Goal: Ask a question: Seek information or help from site administrators or community

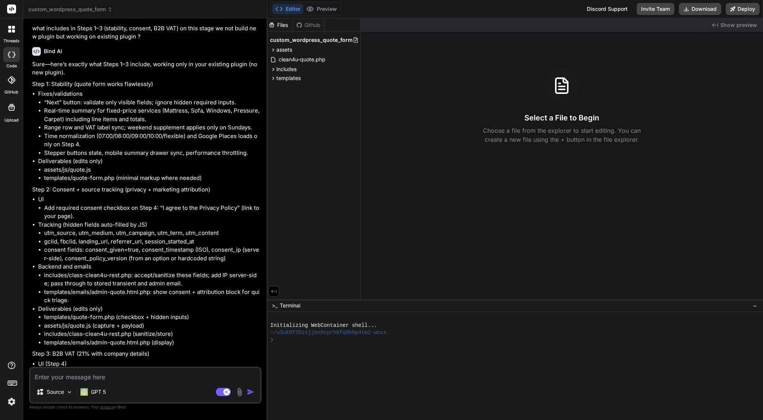
scroll to position [3961, 0]
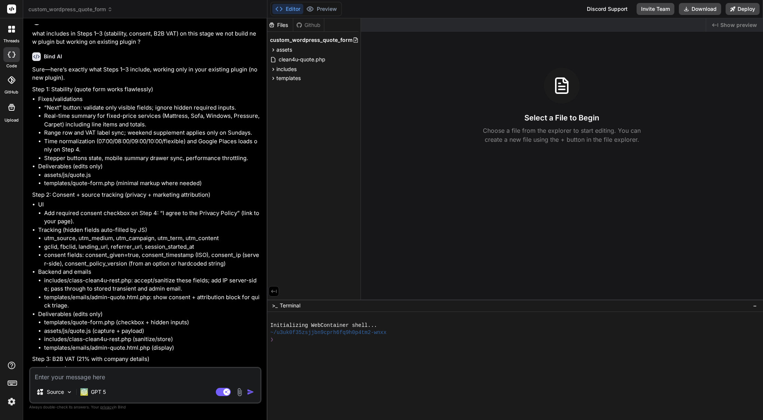
click at [37, 82] on p "Sure—here’s exactly what Steps 1–3 include, working only in your existing plugi…" at bounding box center [146, 73] width 228 height 17
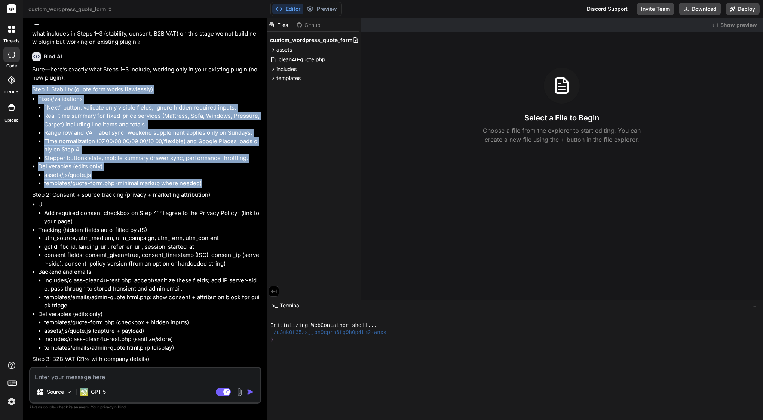
drag, startPoint x: 33, startPoint y: 113, endPoint x: 210, endPoint y: 201, distance: 197.9
click at [210, 201] on div "Sure—here’s exactly what Steps 1–3 include, working only in your existing plugi…" at bounding box center [146, 323] width 228 height 517
copy div "Step 1: Stability (quote form works flawlessly) Fixes/validations “Next” button…"
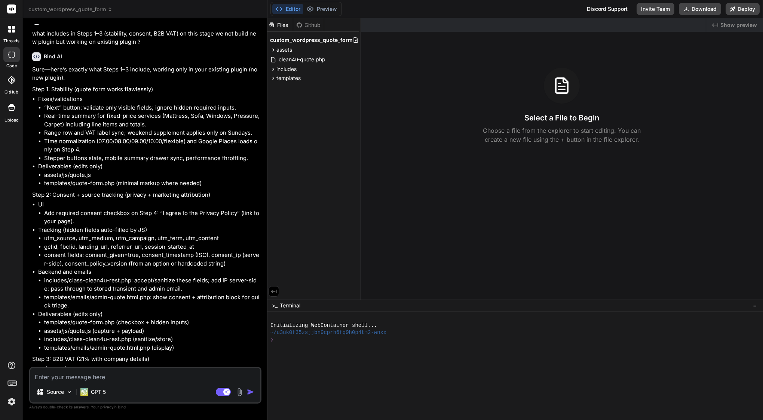
click at [144, 377] on textarea at bounding box center [145, 374] width 230 height 13
type textarea "i"
type textarea "x"
type textarea "I"
type textarea "x"
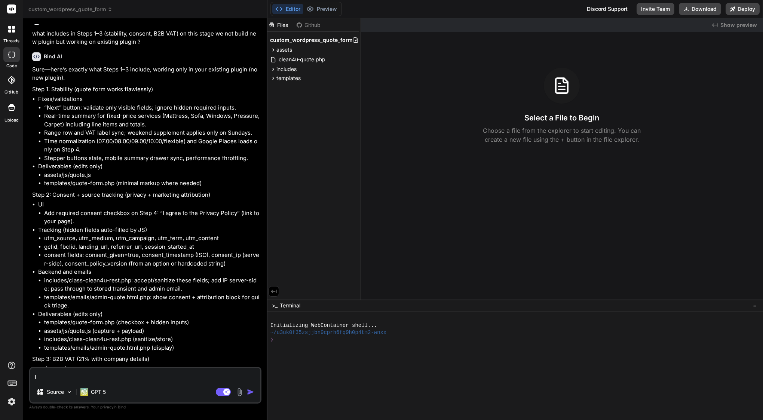
type textarea "I t"
type textarea "x"
type textarea "I th"
type textarea "x"
type textarea "I thi"
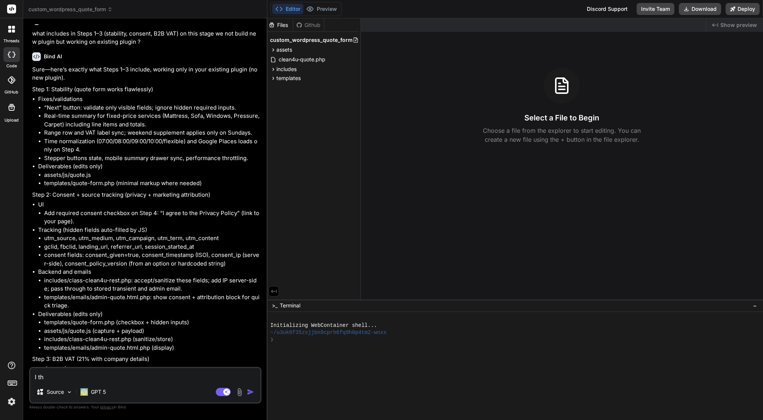
type textarea "x"
type textarea "I thin"
type textarea "x"
type textarea "I think"
type textarea "x"
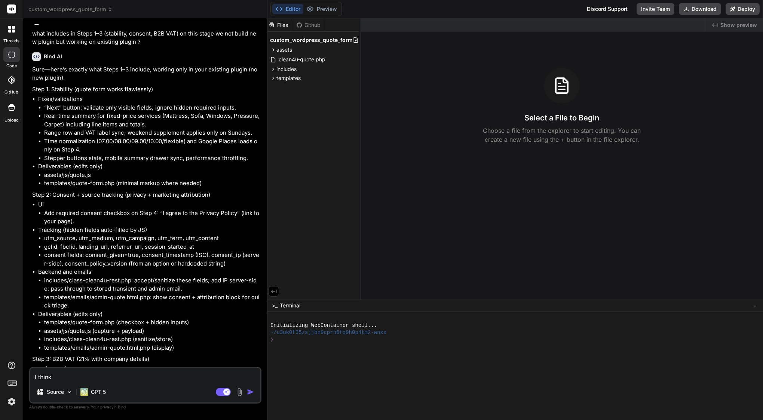
type textarea "I think"
type textarea "x"
type textarea "I think i"
type textarea "x"
type textarea "I think in"
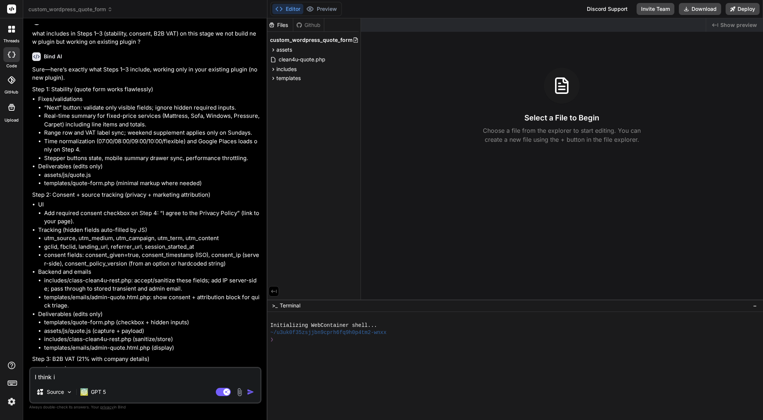
type textarea "x"
type textarea "I think in"
type textarea "x"
type textarea "I think in s"
type textarea "x"
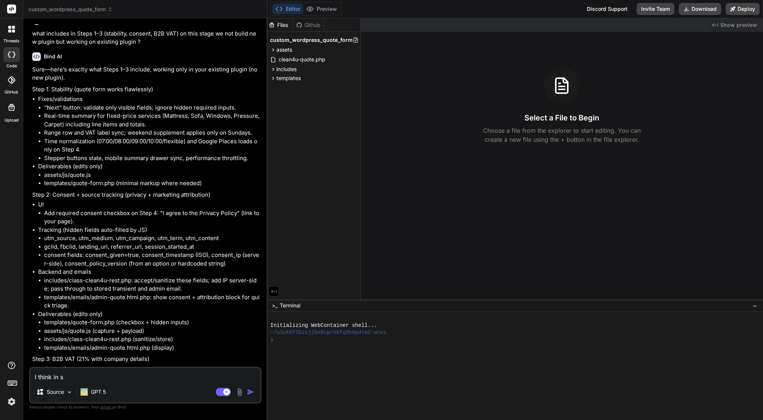
type textarea "I think in st"
type textarea "x"
type textarea "I think in [GEOGRAPHIC_DATA]"
type textarea "x"
type textarea "I think in step"
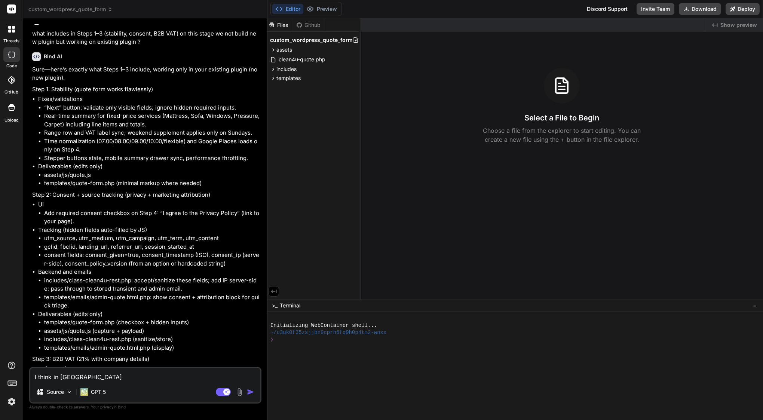
type textarea "x"
type textarea "I think in step"
type textarea "x"
type textarea "I think in step 1"
type textarea "x"
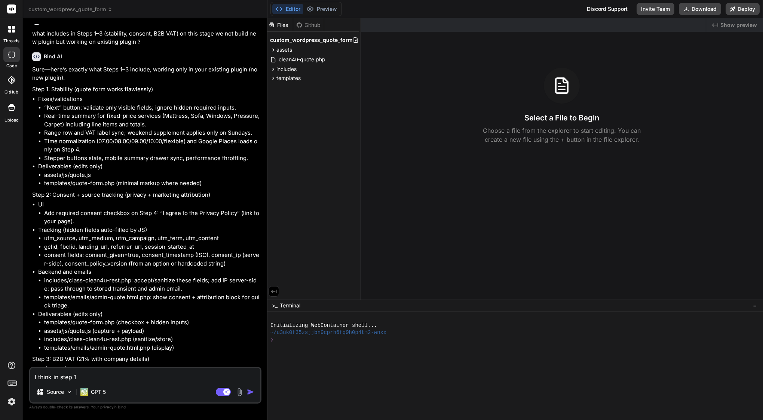
type textarea "I think in step 1"
type textarea "x"
type textarea "I think in step 1 w"
type textarea "x"
type textarea "I think in step 1 wo"
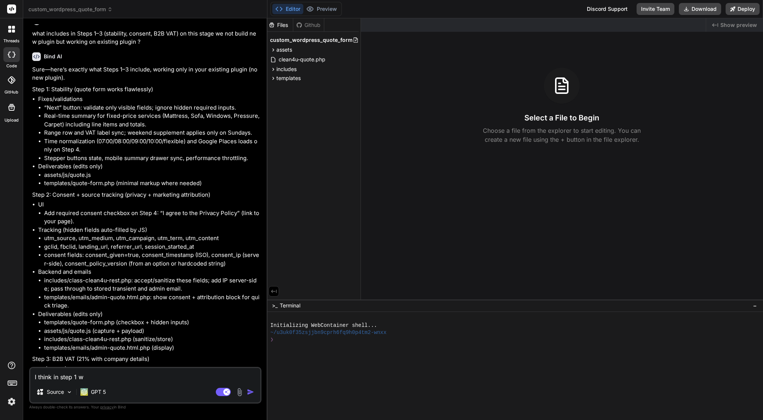
type textarea "x"
type textarea "I think in step 1 wor"
type textarea "x"
type textarea "I think in step 1 work"
type textarea "x"
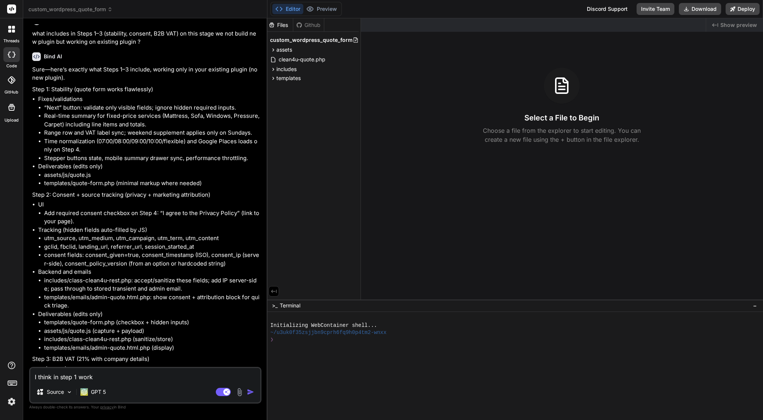
type textarea "I think in step 1 works"
type textarea "x"
type textarea "I think in step 1 works"
type textarea "x"
type textarea "I think in step 1 works e"
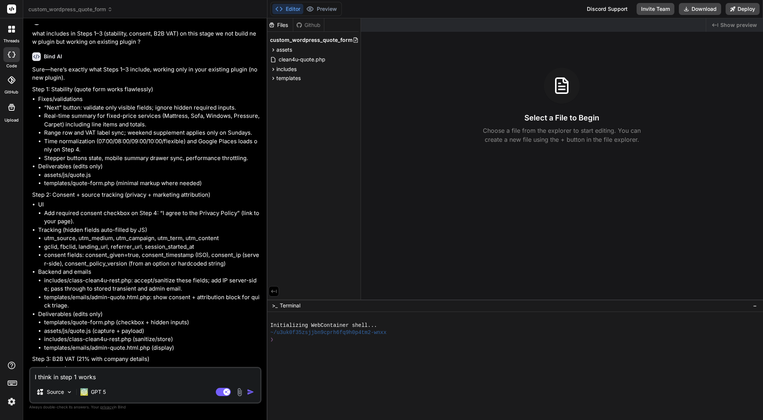
type textarea "x"
type textarea "I think in step 1 works ev"
type textarea "x"
type textarea "I think in step 1 works [PERSON_NAME]"
type textarea "x"
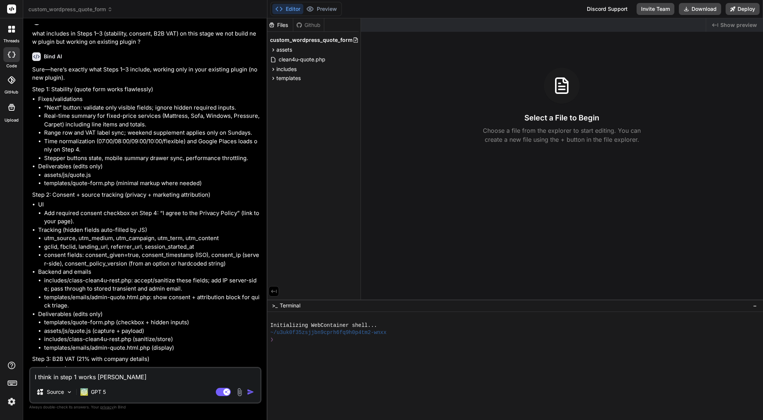
type textarea "I think in step 1 works ever"
type textarea "x"
type textarea "I think in step 1 works every"
type textarea "x"
type textarea "I think in step 1 works everyr"
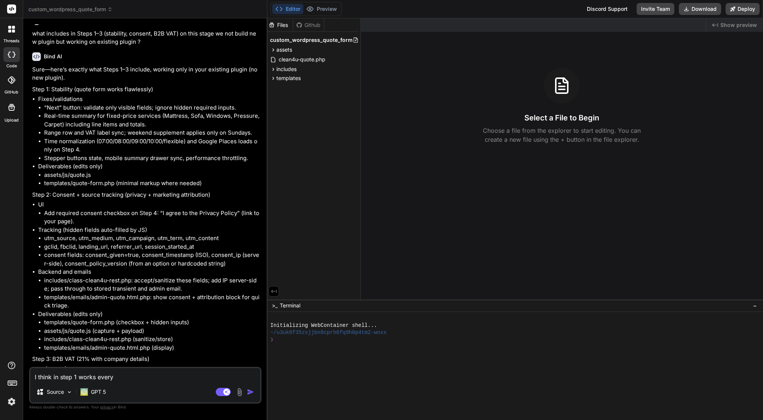
type textarea "x"
type textarea "I think in step 1 works everyri"
type textarea "x"
type textarea "I think in step 1 works everyrin"
type textarea "x"
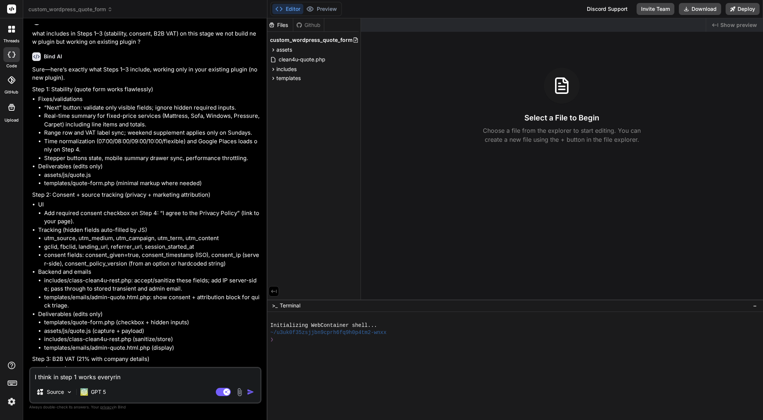
type textarea "I think in step 1 works everyring"
type textarea "x"
type textarea "I think in step 1 works averring"
type textarea "x"
type textarea "I think in step 1 works averring c"
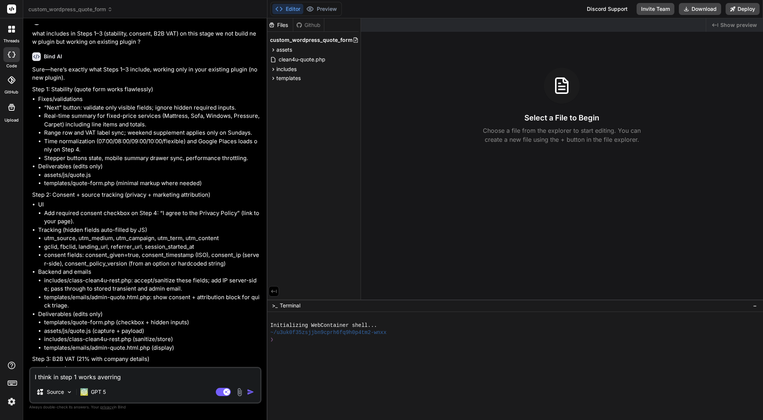
type textarea "x"
type textarea "I think in step 1 works averring co"
type textarea "x"
type textarea "I think in step 1 works averring cor"
type textarea "x"
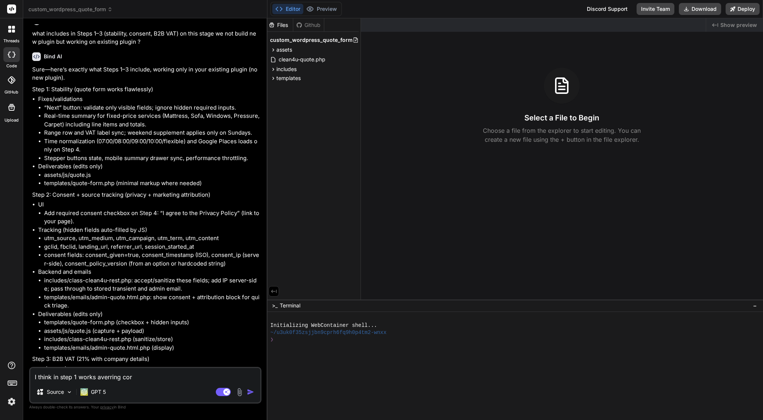
type textarea "I think in step 1 works averring corr"
type textarea "x"
type textarea "I think in step 1 works averring corre"
type textarea "x"
type textarea "I think in step 1 works averring correc"
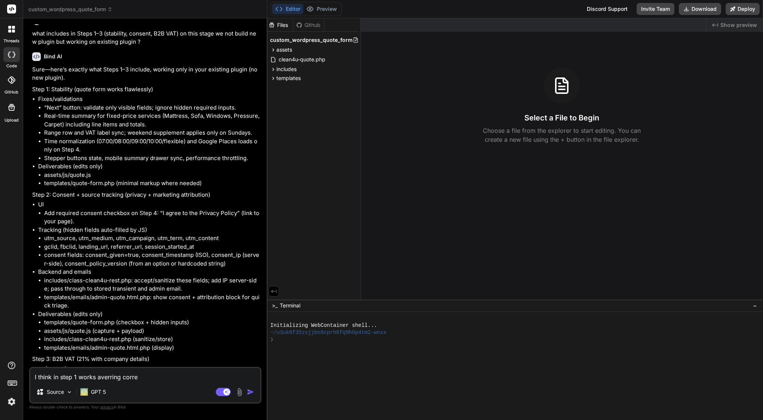
type textarea "x"
type textarea "I think in step 1 works averring correct"
type textarea "x"
type textarea "I think in step 1 works averring correctl"
type textarea "x"
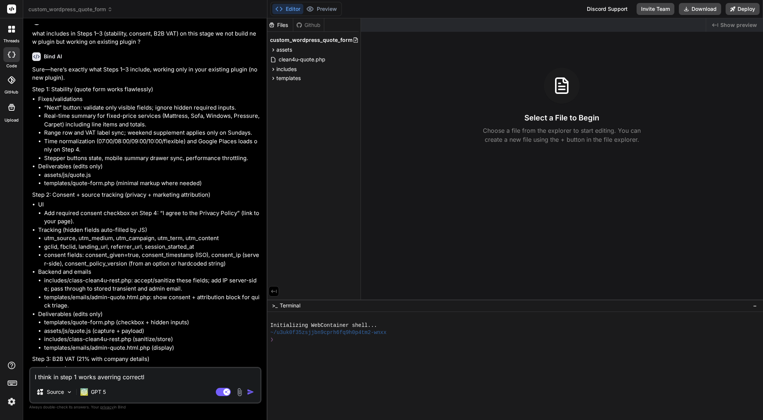
type textarea "I think in step 1 works averring correctly"
type textarea "x"
type textarea "I think in step 1 works averring correctly"
type textarea "x"
type textarea "I think in step 1 works averring correctly ,"
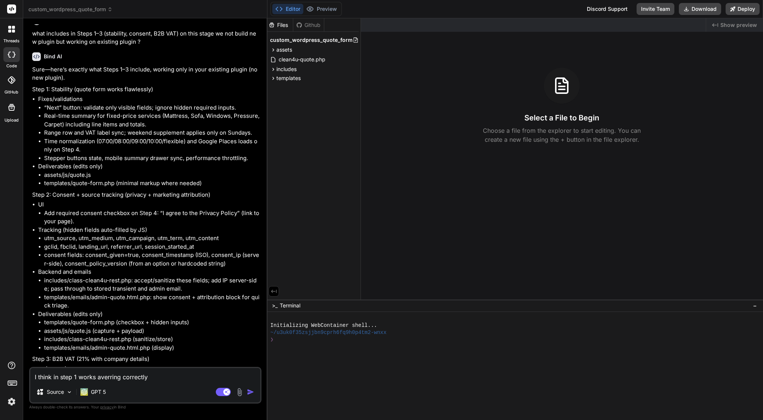
type textarea "x"
type textarea "I think in step 1 works averring correctly ,"
type textarea "x"
type textarea "I think in step 1 works averring correctly , c"
type textarea "x"
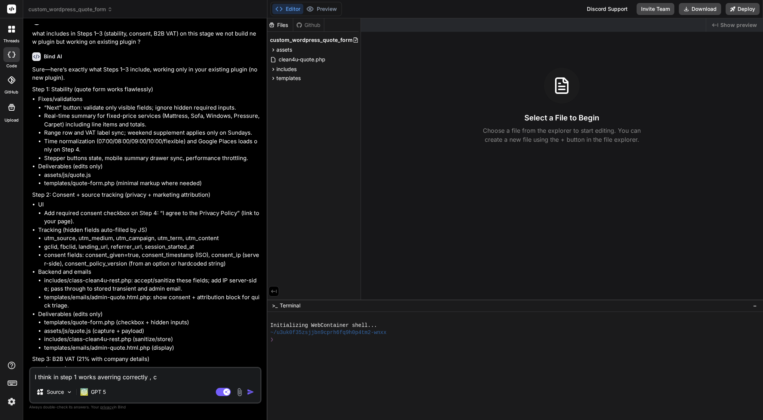
type textarea "I think in step 1 works averring correctly , co"
type textarea "x"
type textarea "I think in step 1 works averring correctly , cou"
type textarea "x"
type textarea "I think in step 1 works averring correctly , coul"
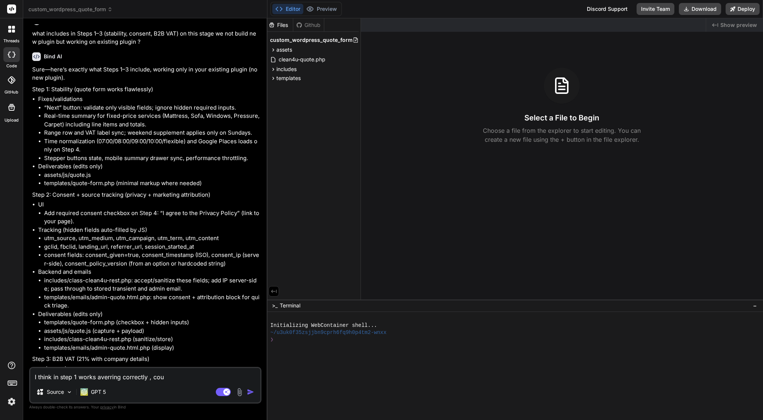
type textarea "x"
type textarea "I think in step 1 works averring correctly , could"
type textarea "x"
type textarea "I think in step 1 works averring correctly , could"
type textarea "x"
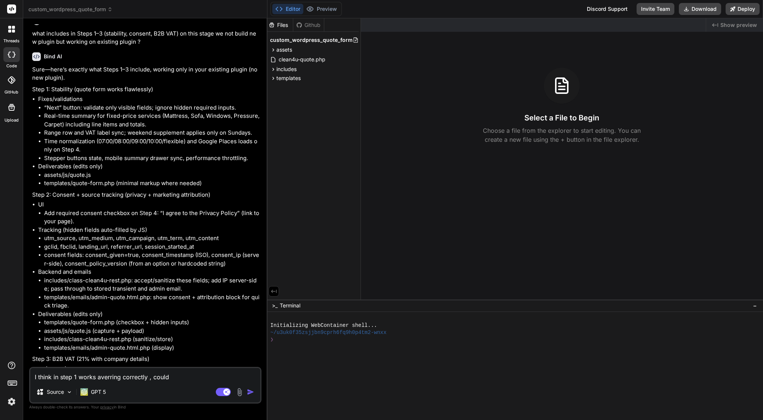
type textarea "I think in step 1 works averring correctly , could y"
type textarea "x"
type textarea "I think in step 1 works averring correctly , could yo"
type textarea "x"
type textarea "I think in step 1 works averring correctly , could you"
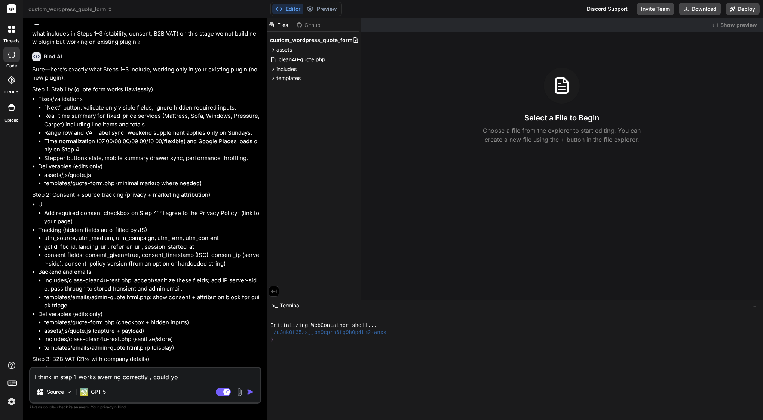
type textarea "x"
type textarea "I think in step 1 works averring correctly , could you"
type textarea "x"
type textarea "I think in step 1 works averring correctly , could you m"
type textarea "x"
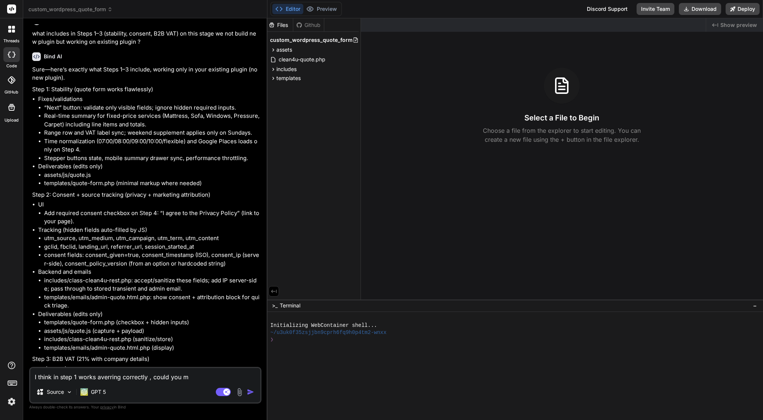
type textarea "I think in step 1 works averring correctly , could you ma"
type textarea "x"
type textarea "I think in step 1 works averring correctly , could you mak"
type textarea "x"
type textarea "I think in step 1 works averring correctly , could you make"
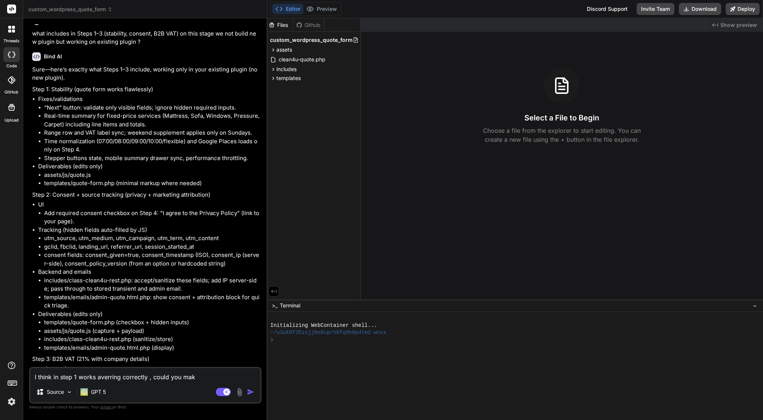
type textarea "x"
type textarea "I think in step 1 works averring correctly , could you make"
type textarea "x"
type textarea "I think in step 1 works averring correctly , could you make a"
type textarea "x"
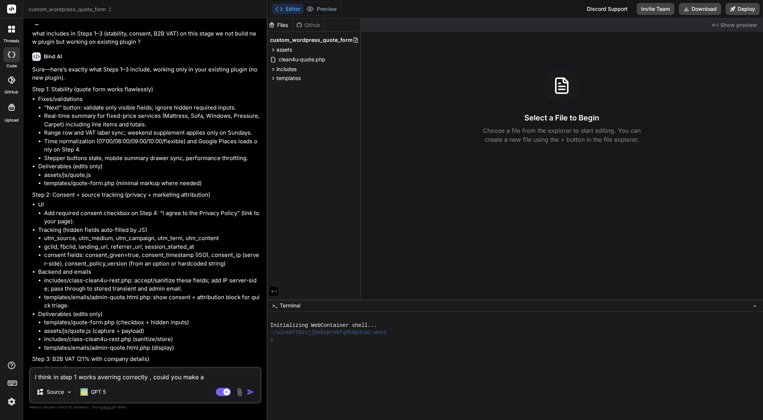
type textarea "I think in step 1 works averring correctly , could you make au"
type textarea "x"
type textarea "I think in step 1 works averring correctly , could you make aud"
type textarea "x"
type textarea "I think in step 1 works averring correctly , could you make audi"
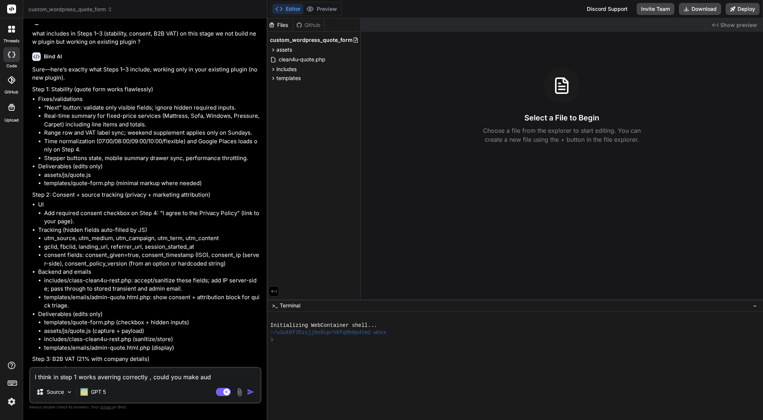
type textarea "x"
type textarea "I think in step 1 works averring correctly , could you make audit"
type textarea "x"
type textarea "I think in step 1 works averring correctly , could you make audit"
type textarea "x"
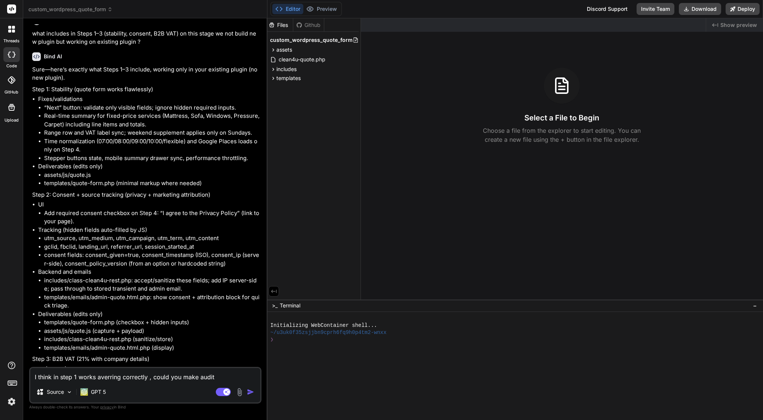
type textarea "I think in step 1 works averring correctly , could you make audit ?"
type textarea "x"
type textarea "I think in step 1 works averring correctly , could you make audit ?"
type textarea "x"
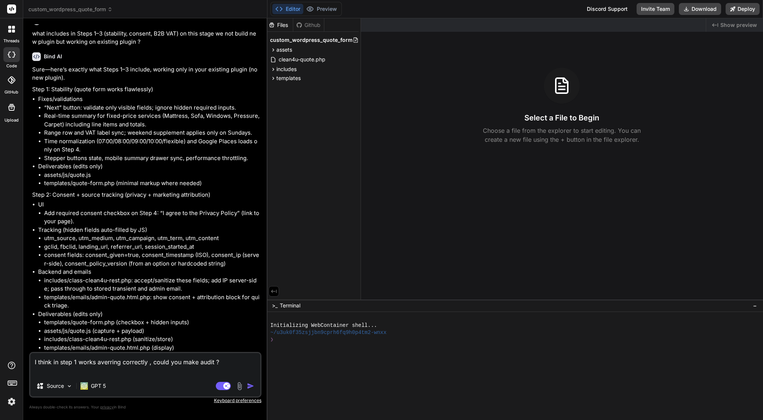
paste textarea "Step 1: Stability (quote form works flawlessly) Fixes/validations “Next” button…"
type textarea "I think in step 1 works averring correctly , could you make audit ? Step 1: Sta…"
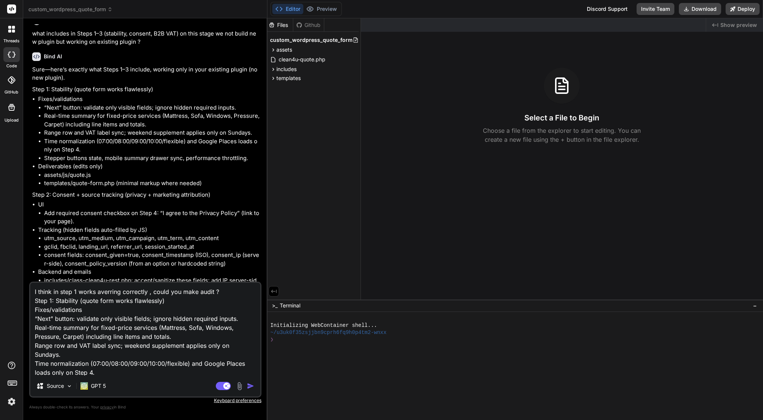
scroll to position [37, 0]
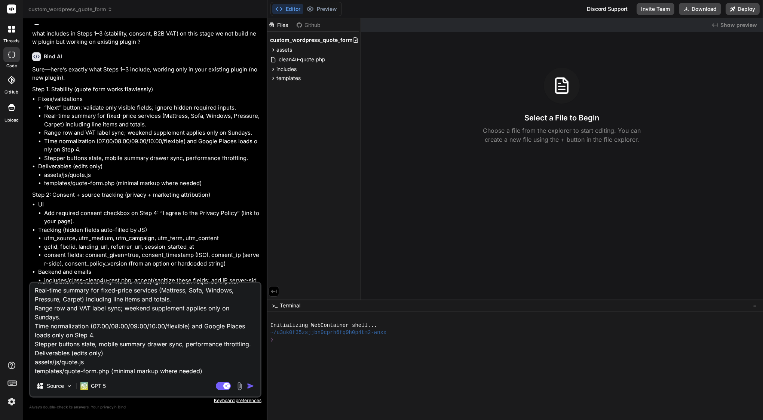
type textarea "x"
type textarea "I think in step 1 works averring correctly , could you make audit ? Step 1: Sta…"
type textarea "x"
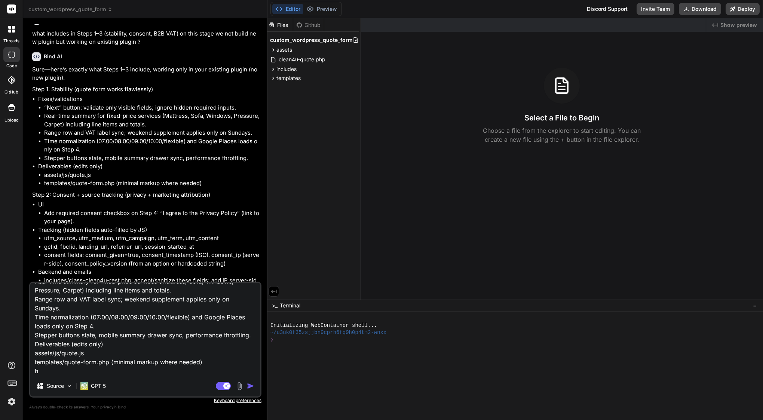
type textarea "I think in step 1 works averring correctly , could you make audit ? Step 1: Sta…"
type textarea "x"
type textarea "I think in step 1 works averring correctly , could you make audit ? Step 1: Sta…"
type textarea "x"
type textarea "I think in step 1 works averring correctly , could you make audit ? Step 1: Sta…"
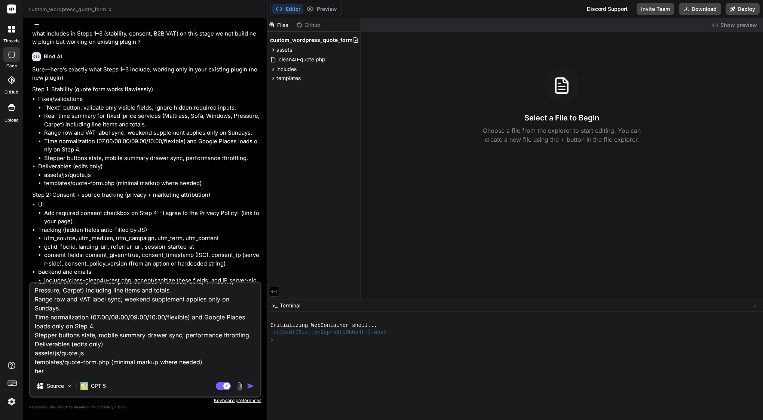
type textarea "x"
type textarea "I think in step 1 works averring correctly , could you make audit ? Step 1: Sta…"
type textarea "x"
type textarea "I think in step 1 works averring correctly , could you make audit ? Step 1: Sta…"
type textarea "x"
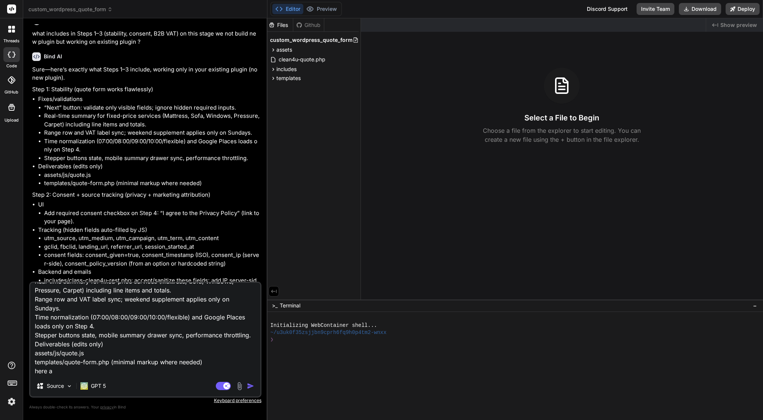
type textarea "I think in step 1 works averring correctly , could you make audit ? Step 1: Sta…"
type textarea "x"
type textarea "I think in step 1 works averring correctly , could you make audit ? Step 1: Sta…"
type textarea "x"
type textarea "I think in step 1 works averring correctly , could you make audit ? Step 1: Sta…"
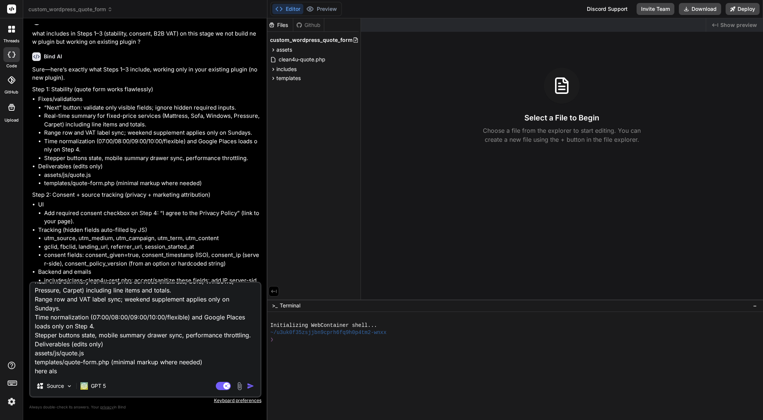
type textarea "x"
type textarea "I think in step 1 works averring correctly , could you make audit ? Step 1: Sta…"
type textarea "x"
type textarea "I think in step 1 works averring correctly , could you make audit ? Step 1: Sta…"
type textarea "x"
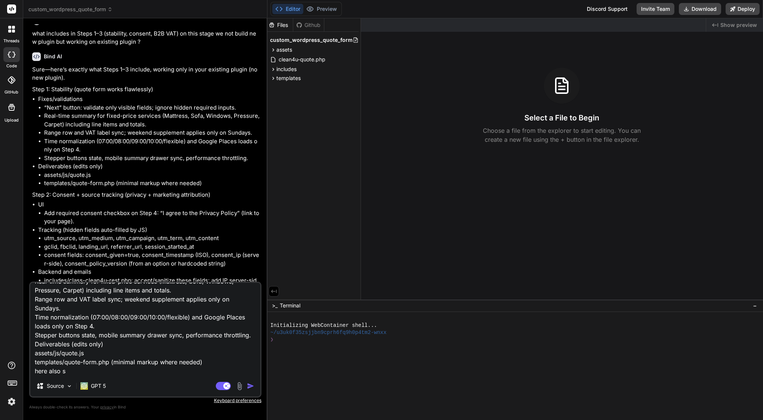
type textarea "I think in step 1 works averring correctly , could you make audit ? Step 1: Sta…"
type textarea "x"
type textarea "I think in step 1 works averring correctly , could you make audit ? Step 1: Sta…"
type textarea "x"
type textarea "I think in step 1 works averring correctly , could you make audit ? Step 1: Sta…"
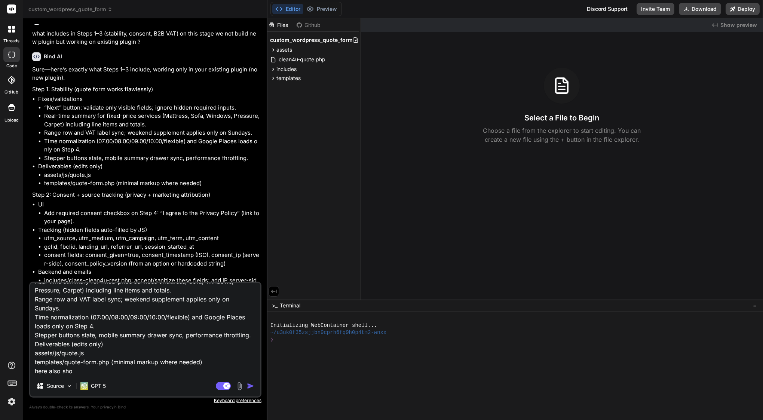
type textarea "x"
type textarea "I think in step 1 works averring correctly , could you make audit ? Step 1: Sta…"
type textarea "x"
type textarea "I think in step 1 works averring correctly , could you make audit ? Step 1: Sta…"
type textarea "x"
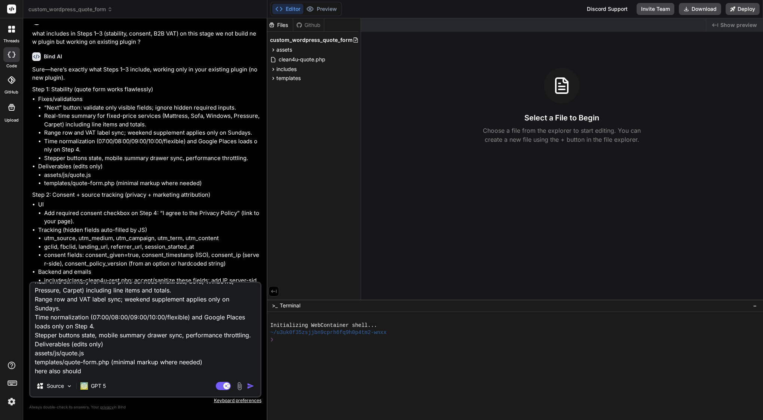
type textarea "I think in step 1 works averring correctly , could you make audit ? Step 1: Sta…"
type textarea "x"
type textarea "I think in step 1 works averring correctly , could you make audit ? Step 1: Sta…"
type textarea "x"
type textarea "I think in step 1 works averring correctly , could you make audit ? Step 1: Sta…"
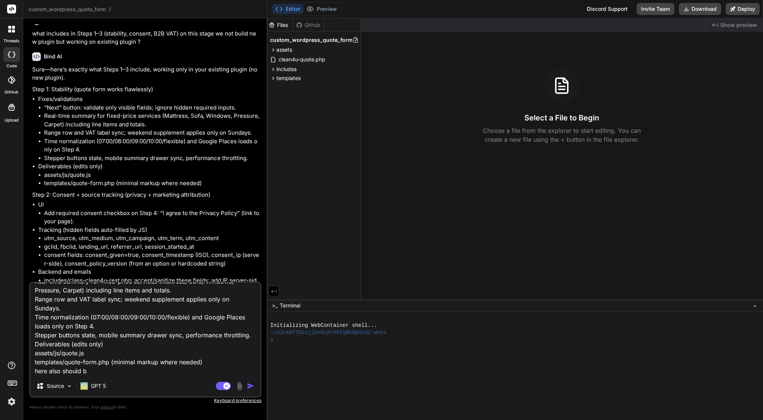
type textarea "x"
type textarea "I think in step 1 works averring correctly , could you make audit ? Step 1: Sta…"
type textarea "x"
type textarea "I think in step 1 works averring correctly , could you make audit ? Step 1: Sta…"
type textarea "x"
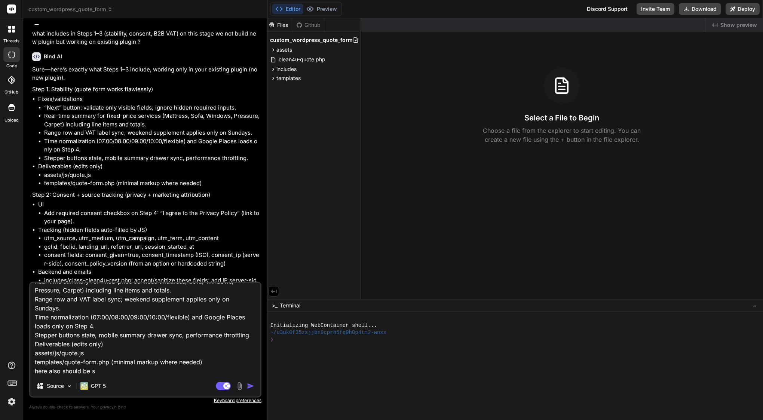
type textarea "I think in step 1 works averring correctly , could you make audit ? Step 1: Sta…"
type textarea "x"
type textarea "I think in step 1 works averring correctly , could you make audit ? Step 1: Sta…"
type textarea "x"
type textarea "I think in step 1 works averring correctly , could you make audit ? Step 1: Sta…"
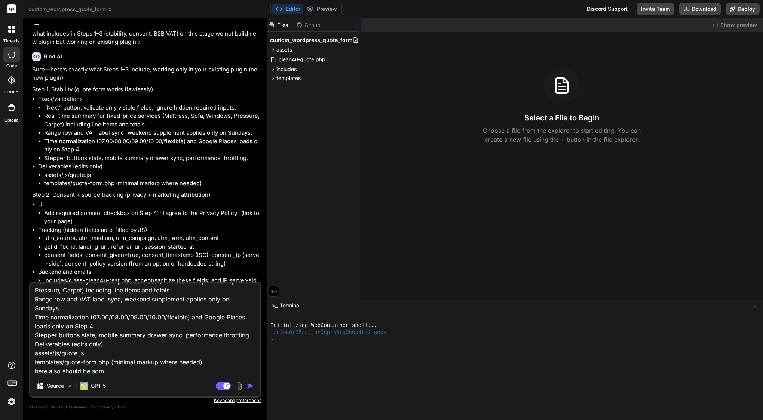
type textarea "x"
type textarea "I think in step 1 works averring correctly , could you make audit ? Step 1: Sta…"
type textarea "x"
type textarea "I think in step 1 works averring correctly , could you make audit ? Step 1: Sta…"
type textarea "x"
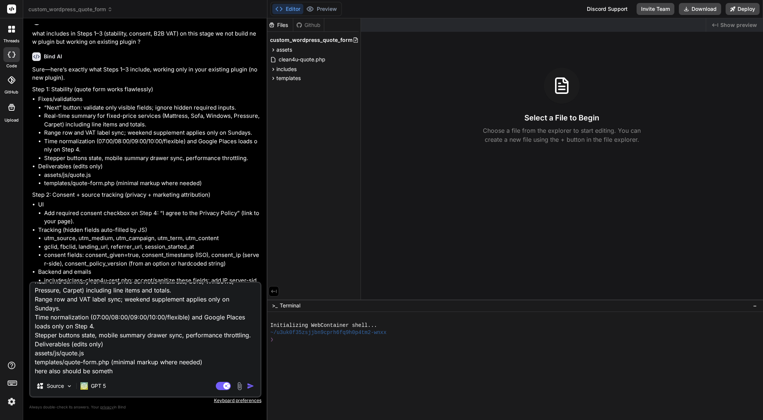
type textarea "I think in step 1 works averring correctly , could you make audit ? Step 1: Sta…"
type textarea "x"
type textarea "I think in step 1 works averring correctly , could you make audit ? Step 1: Sta…"
type textarea "x"
type textarea "I think in step 1 works averring correctly , could you make audit ? Step 1: Sta…"
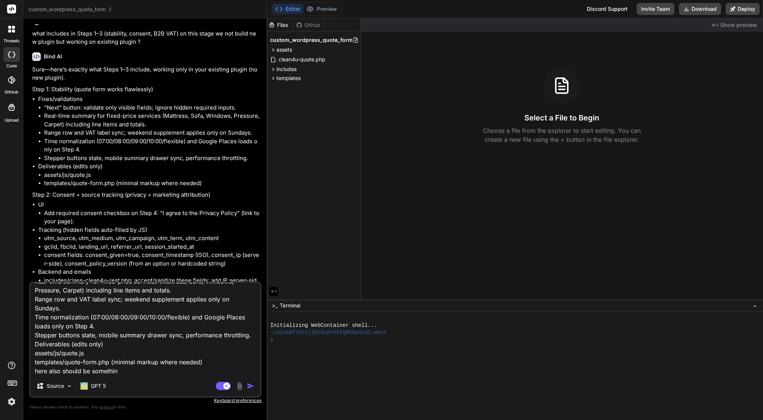
type textarea "x"
type textarea "I think in step 1 works averring correctly , could you make audit ? Step 1: Sta…"
type textarea "x"
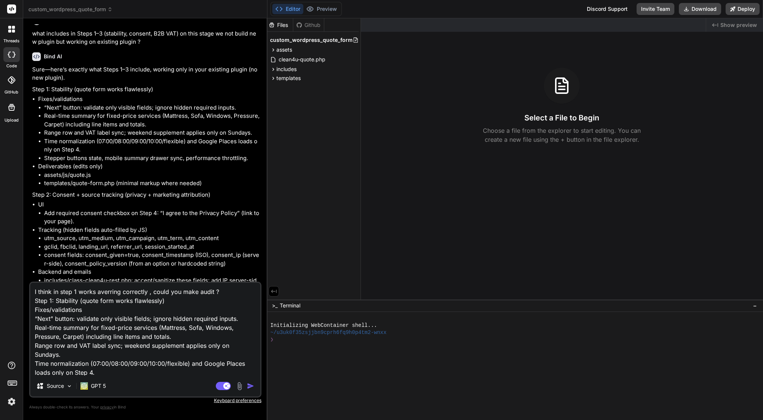
scroll to position [0, 0]
click at [101, 292] on textarea "I think in step 1 works averring correctly , could you make audit ? Step 1: Sta…" at bounding box center [145, 329] width 230 height 93
drag, startPoint x: 111, startPoint y: 292, endPoint x: 117, endPoint y: 296, distance: 7.4
click at [111, 292] on textarea "I think in step 1 works everring correctly , could you make audit ? Step 1: Sta…" at bounding box center [145, 329] width 230 height 93
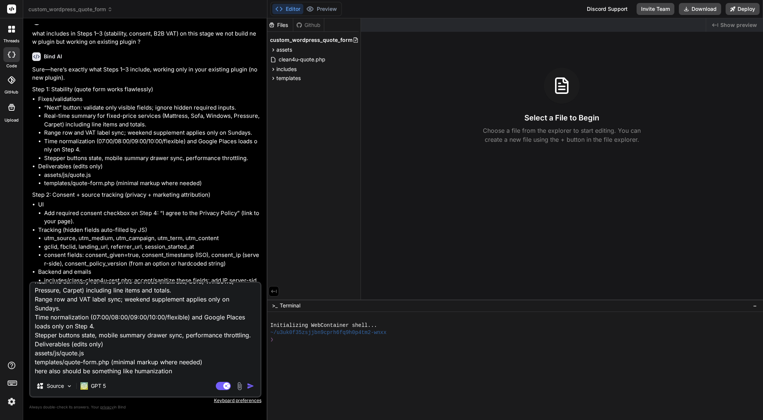
scroll to position [46, 0]
click at [187, 369] on textarea "I think in step 1 works everything correctly , could you make audit ? Step 1: S…" at bounding box center [145, 329] width 230 height 93
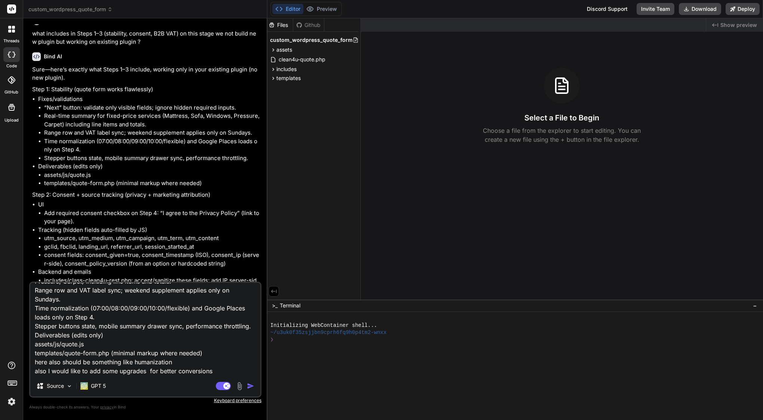
paste textarea "lor’i d sita conse adi eli sedd-eiusm temporin utla etdo magnaa enim. A’mi veni…"
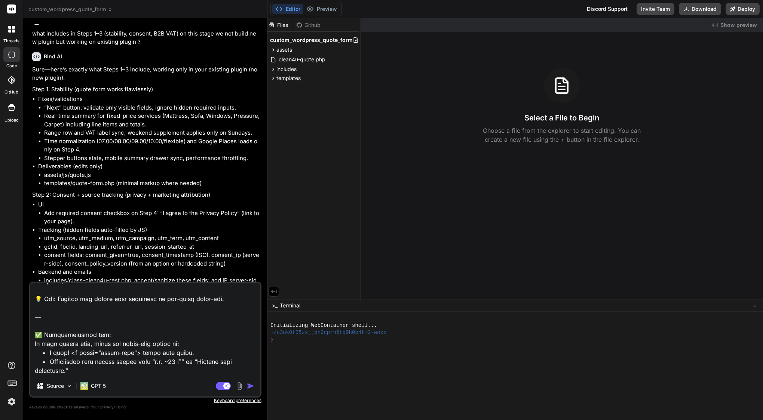
scroll to position [1769, 0]
drag, startPoint x: 176, startPoint y: 375, endPoint x: 61, endPoint y: 361, distance: 116.4
click at [61, 361] on div "Source GPT 5 Agent Mode. When this toggle is activated, AI automatically makes …" at bounding box center [145, 339] width 232 height 116
drag, startPoint x: 32, startPoint y: 309, endPoint x: 186, endPoint y: 378, distance: 169.2
click at [186, 378] on div "Source GPT 5 Agent Mode. When this toggle is activated, AI automatically makes …" at bounding box center [145, 339] width 232 height 116
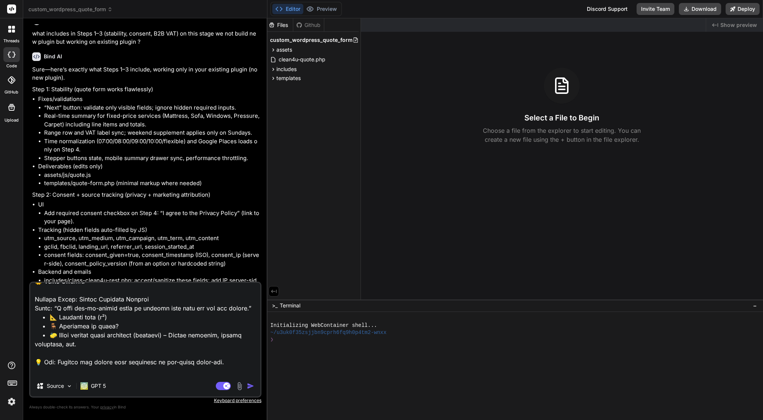
scroll to position [1714, 0]
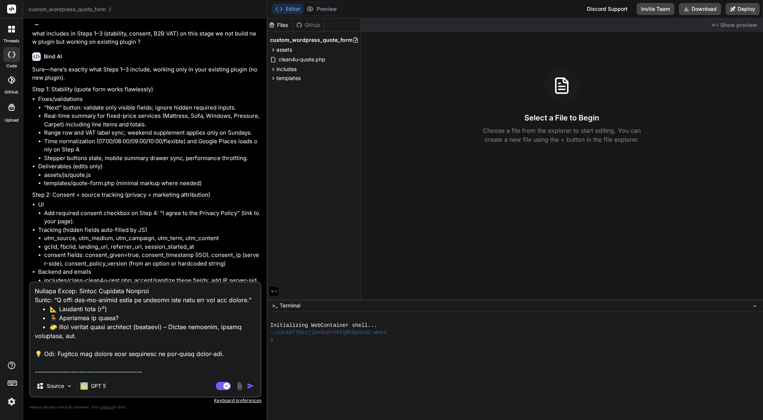
click at [126, 371] on textarea at bounding box center [145, 329] width 230 height 93
click at [172, 369] on textarea at bounding box center [145, 329] width 230 height 93
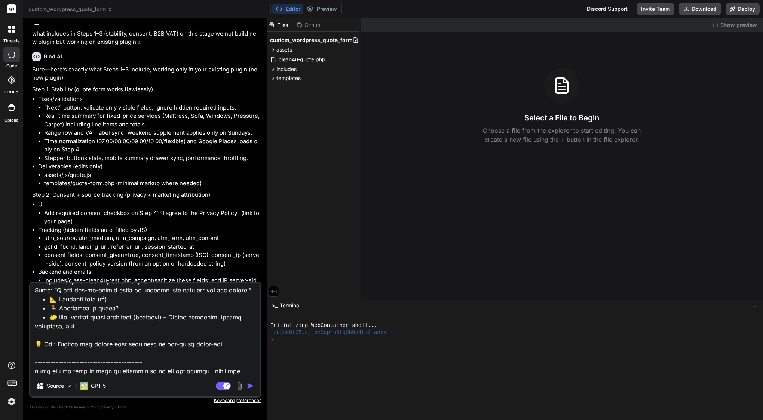
click at [61, 369] on textarea at bounding box center [145, 329] width 230 height 93
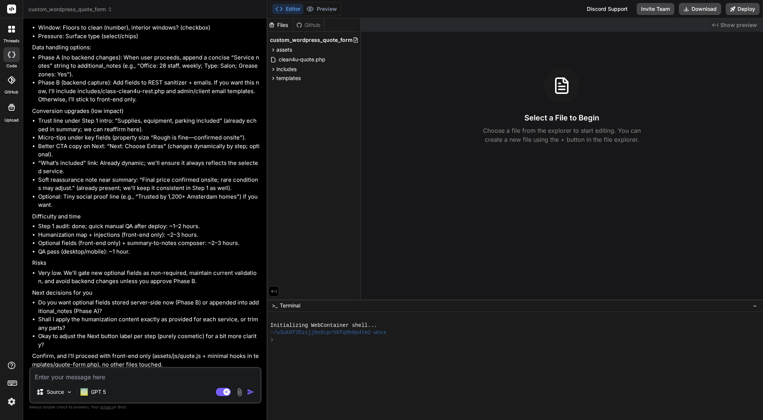
scroll to position [5786, 0]
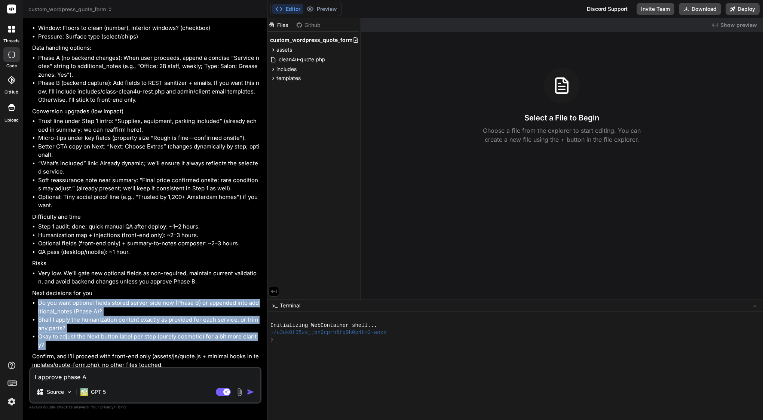
drag, startPoint x: 33, startPoint y: 299, endPoint x: 73, endPoint y: 347, distance: 62.6
copy div "Do you want optional fields stored server-side now (Phase B) or appended into a…"
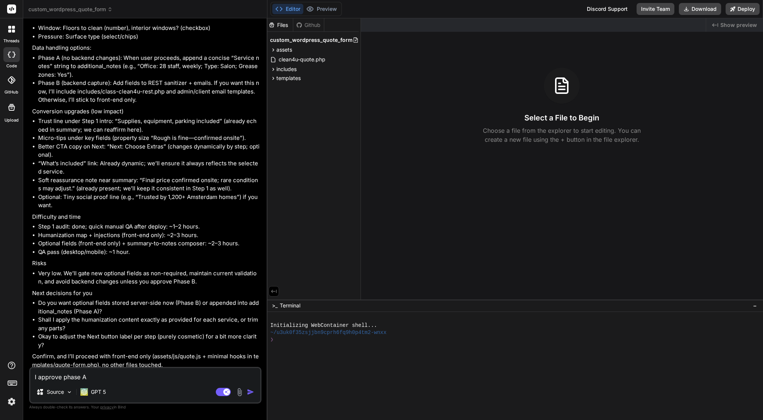
click at [119, 375] on textarea "I approve phase A" at bounding box center [145, 374] width 230 height 13
paste textarea "Do you want optional fields stored server-side now (Phase B) or appended into a…"
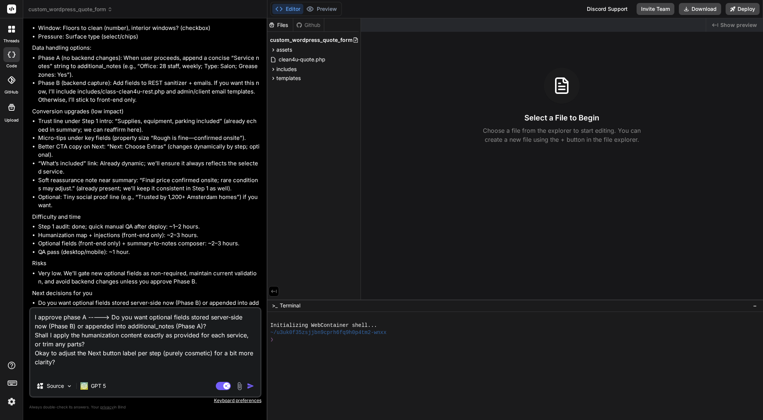
click at [77, 360] on textarea "I approve phase A -----> Do you want optional fields stored server-side now (Ph…" at bounding box center [145, 341] width 230 height 67
click at [108, 317] on textarea "I approve phase A -----> Do you want optional fields stored server-side now (Ph…" at bounding box center [145, 341] width 230 height 67
click at [86, 317] on textarea "I approve phase A -----> Do you want optional fields stored server-side now (Ph…" at bounding box center [145, 341] width 230 height 67
drag, startPoint x: 53, startPoint y: 336, endPoint x: 34, endPoint y: 333, distance: 19.2
click at [34, 333] on textarea "I approve phase A -----> Do you want optional fields stored server-side now (Ph…" at bounding box center [145, 341] width 230 height 67
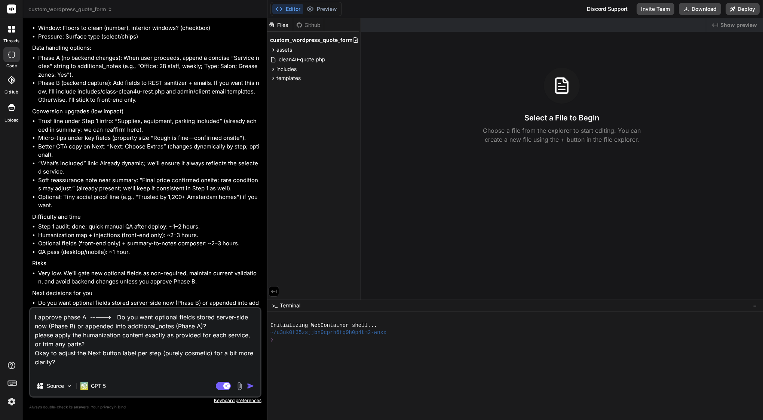
drag, startPoint x: 147, startPoint y: 337, endPoint x: 213, endPoint y: 332, distance: 66.0
click at [213, 332] on textarea "I approve phase A -----> Do you want optional fields stored server-side now (Ph…" at bounding box center [145, 341] width 230 height 67
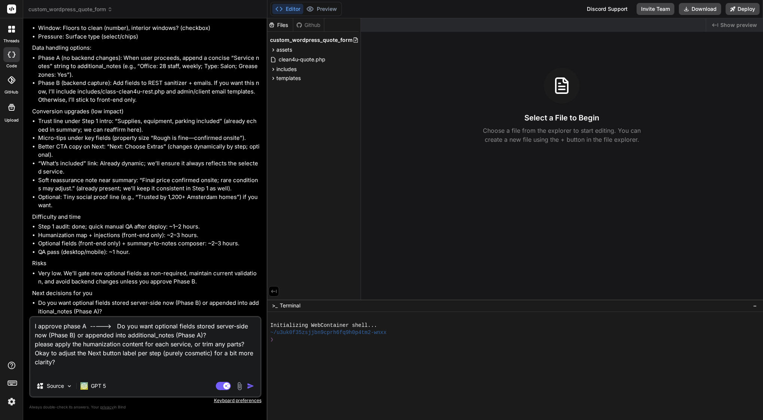
click at [248, 343] on textarea "I approve phase A -----> Do you want optional fields stored server-side now (Ph…" at bounding box center [145, 346] width 230 height 58
click at [253, 384] on img "button" at bounding box center [250, 385] width 7 height 7
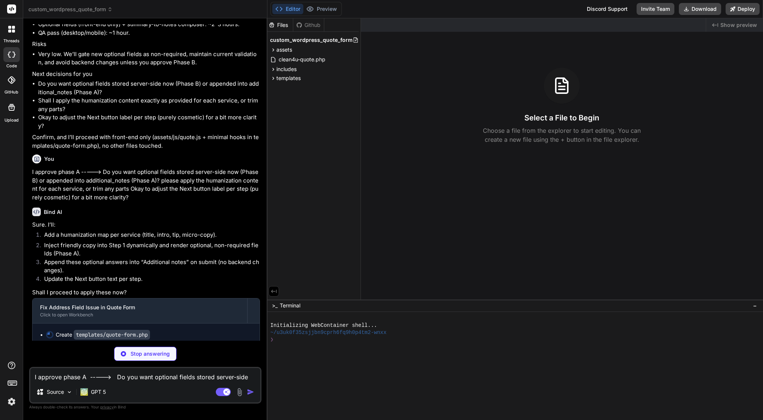
scroll to position [0, 0]
click at [94, 375] on textarea "I approve phase A -----> Do you want optional fields stored server-side now (Ph…" at bounding box center [145, 374] width 230 height 13
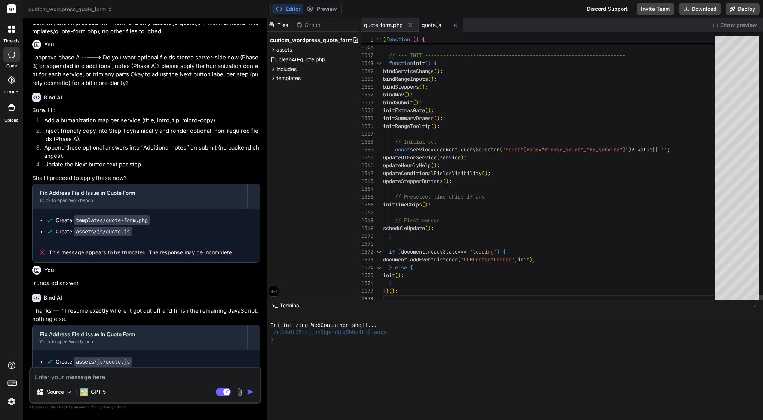
scroll to position [8, 0]
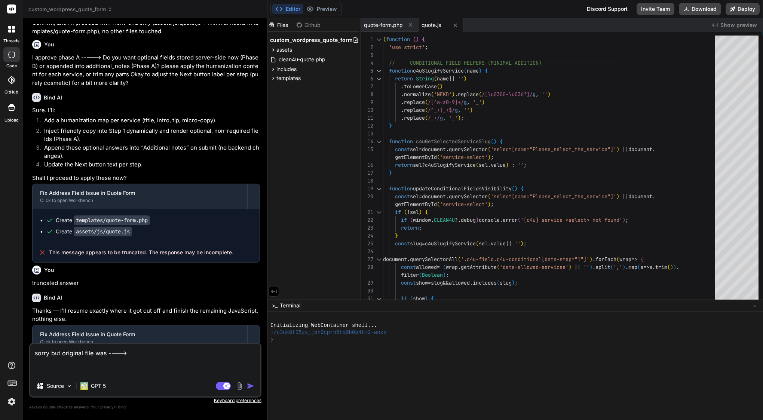
paste textarea "(function () { 'use strict'; // --- CONDITIONAL FIELD HELPERS (MINIMAL ADDITION…"
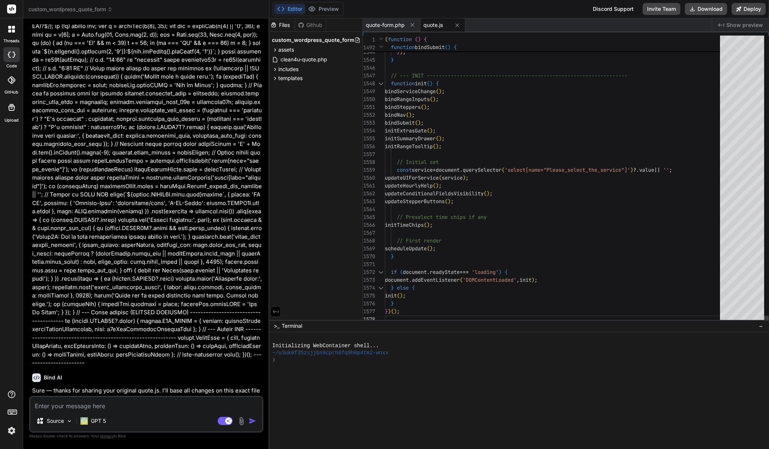
scroll to position [63, 0]
click at [121, 407] on textarea at bounding box center [146, 403] width 232 height 13
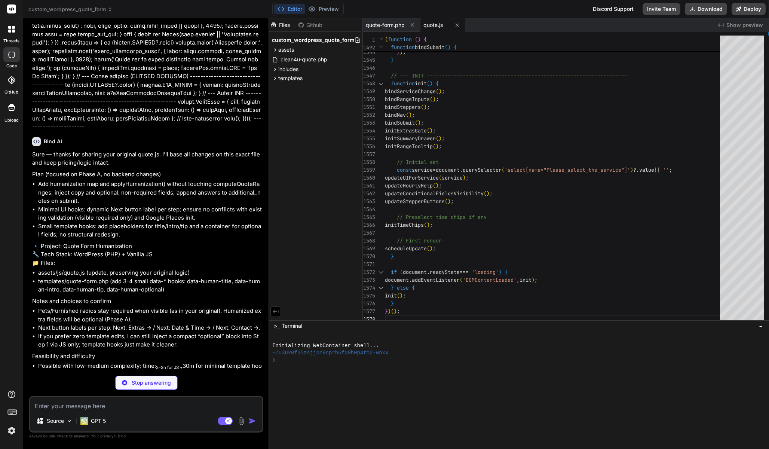
scroll to position [14451, 0]
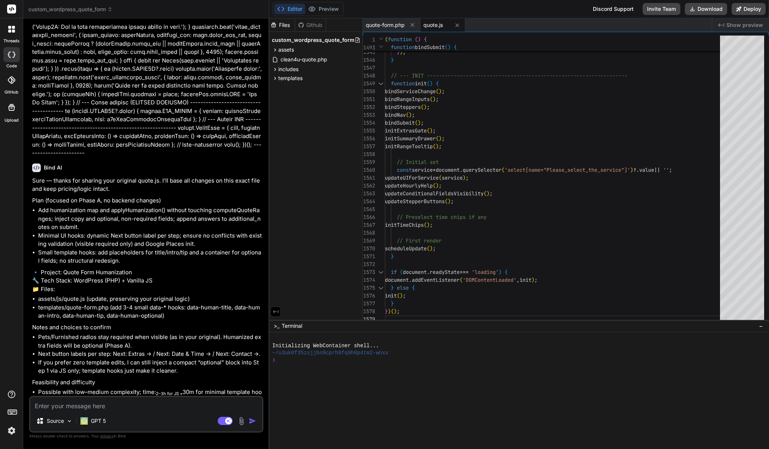
scroll to position [14425, 0]
click at [110, 404] on textarea at bounding box center [146, 403] width 232 height 13
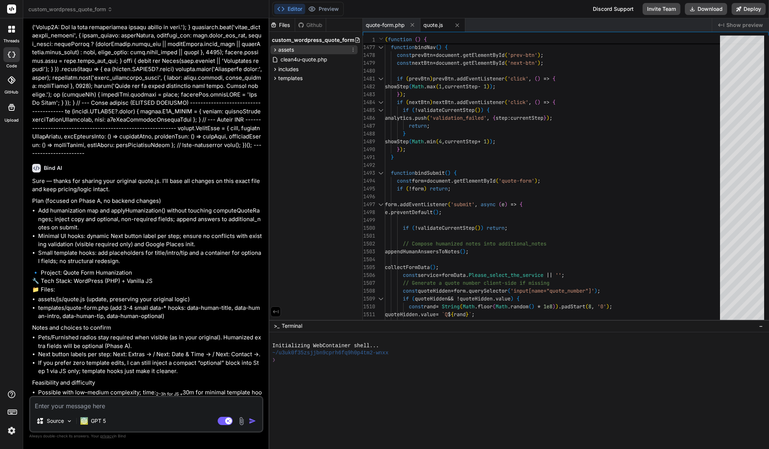
click at [290, 52] on span "assets" at bounding box center [286, 49] width 16 height 7
click at [292, 64] on div "js" at bounding box center [317, 68] width 81 height 9
click at [299, 77] on span "quote.js" at bounding box center [302, 78] width 21 height 9
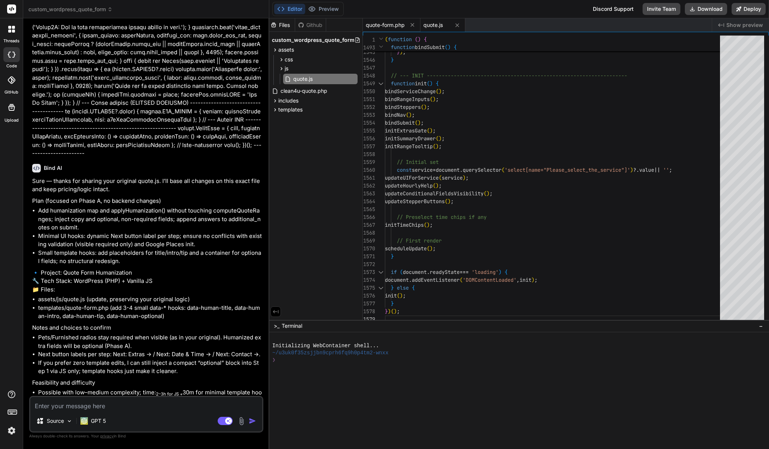
click at [392, 27] on span "quote-form.php" at bounding box center [385, 24] width 39 height 7
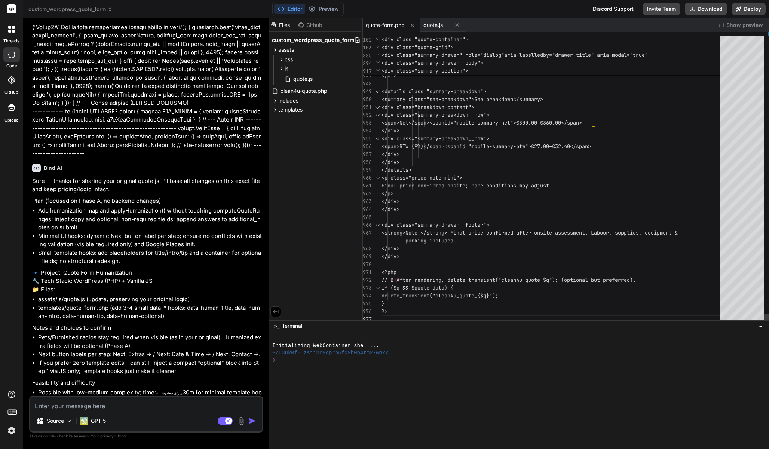
click at [450, 144] on span "<span>BTW (9%)</span><span" at bounding box center [420, 146] width 78 height 7
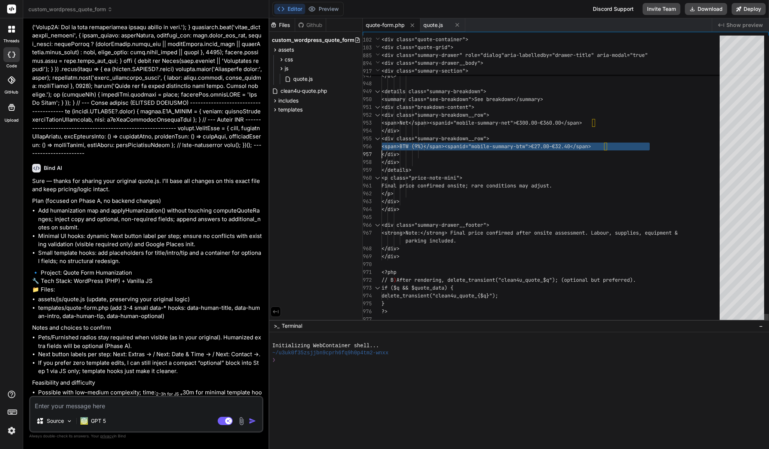
scroll to position [0, 0]
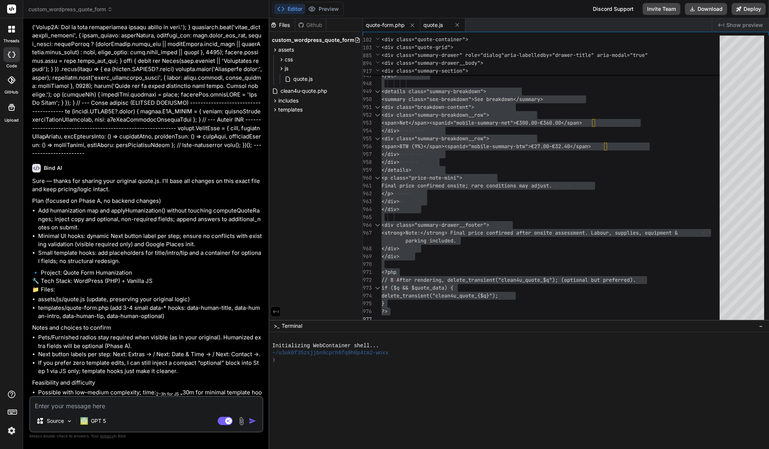
click at [431, 27] on span "quote.js" at bounding box center [432, 24] width 19 height 7
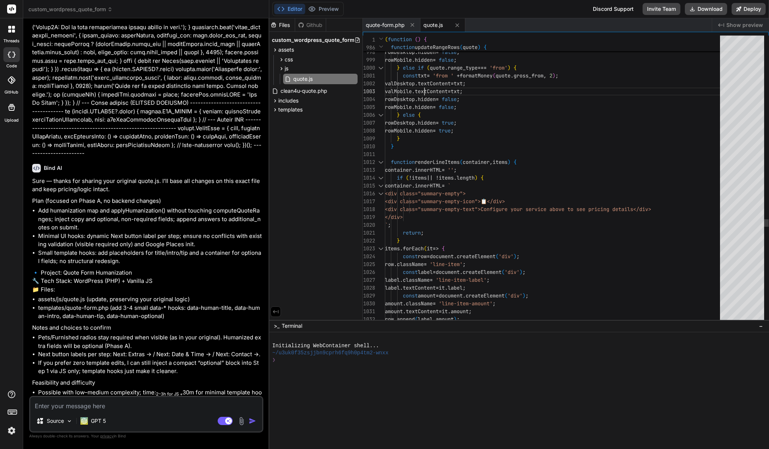
click at [412, 90] on span "valMobile" at bounding box center [398, 91] width 27 height 7
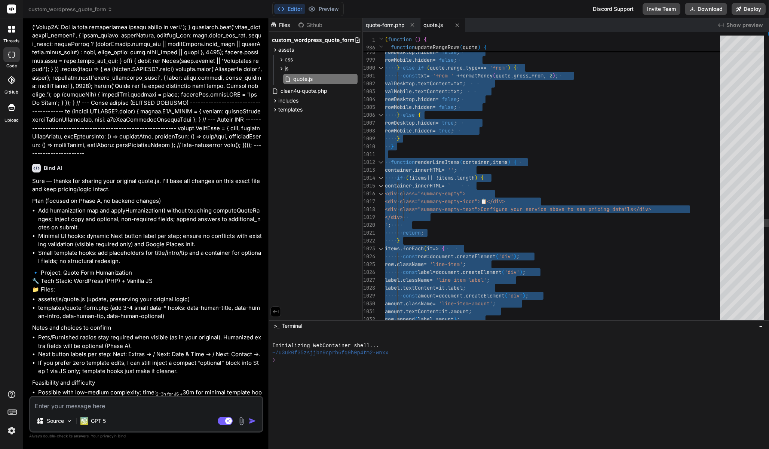
click at [412, 90] on span "valMobile" at bounding box center [398, 91] width 27 height 7
click at [95, 406] on textarea at bounding box center [146, 403] width 232 height 13
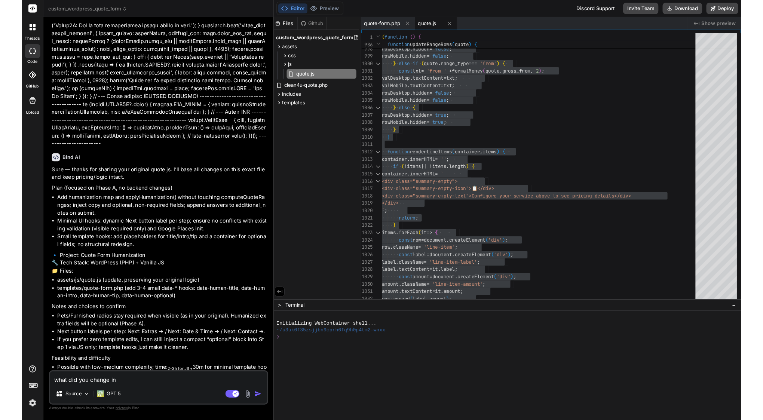
scroll to position [0, 0]
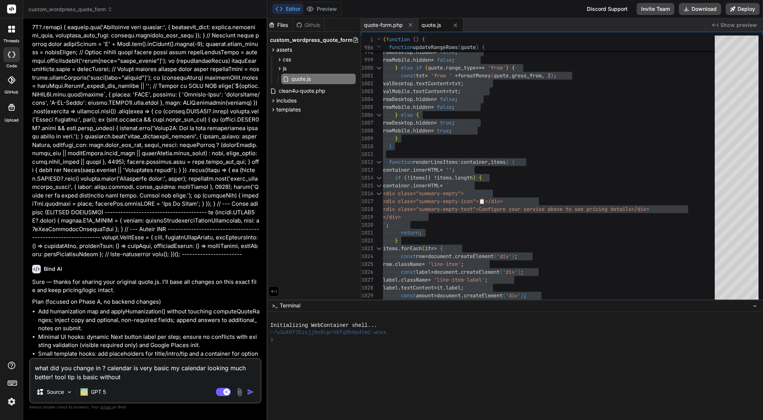
paste textarea "💡"
click at [158, 377] on textarea "what did you change in ? calendar is very basic my calendar looking much better…" at bounding box center [145, 370] width 230 height 22
click at [210, 378] on textarea "what did you change in ? calendar is very basic my calendar looking much better…" at bounding box center [145, 370] width 230 height 22
click at [169, 369] on textarea "what did you change in ? calendar is very basic my calendar looking much better…" at bounding box center [145, 370] width 230 height 22
click at [183, 370] on textarea "what did you change in ? calendar is very basic, my calendar looking much bette…" at bounding box center [145, 370] width 230 height 22
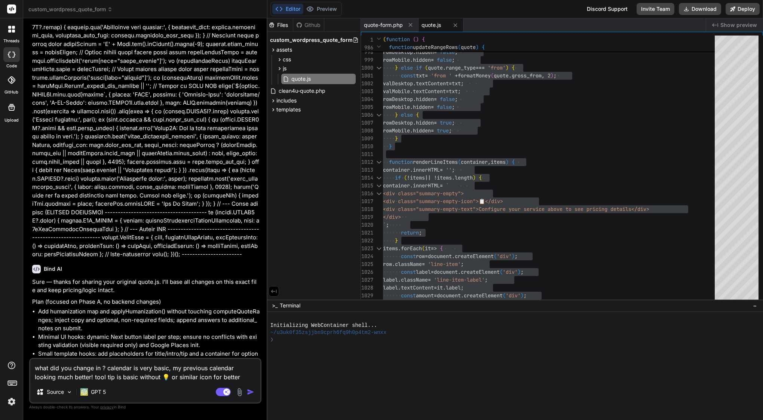
click at [223, 376] on textarea "what did you change in ? calendar is very basic, my previous calendar looking m…" at bounding box center [145, 370] width 230 height 22
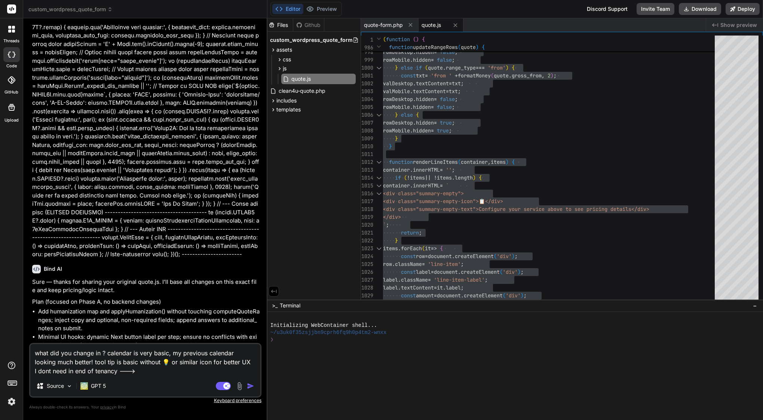
paste textarea "Number of kitchens (optional)"
click at [72, 374] on textarea "what did you change in ? calendar is very basic, my previous calendar looking m…" at bounding box center [145, 359] width 230 height 31
click at [240, 373] on textarea "what did you change in ? calendar is very basic, my previous calendar looking m…" at bounding box center [145, 359] width 230 height 31
paste textarea "Any signs of pets from previous tenants?"
click at [36, 373] on textarea "what did you change in ? calendar is very basic, my previous calendar looking m…" at bounding box center [145, 355] width 230 height 40
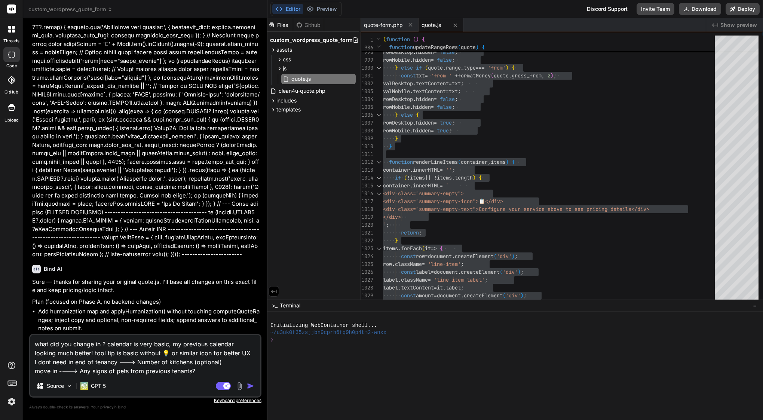
click at [235, 369] on textarea "what did you change in ? calendar is very basic, my previous calendar looking m…" at bounding box center [145, 355] width 230 height 40
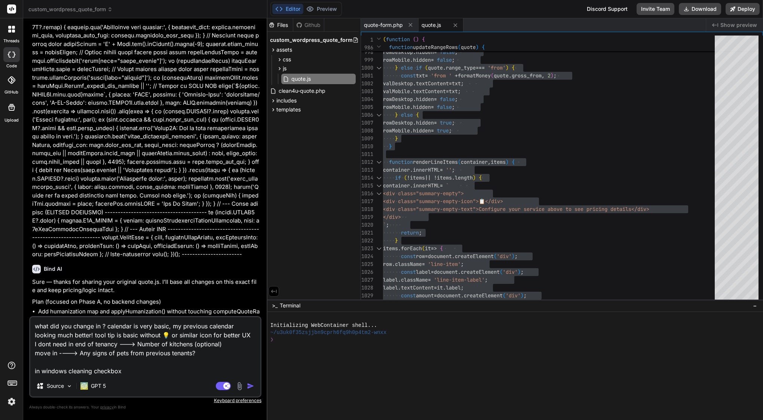
paste textarea "Also clean interior windows"
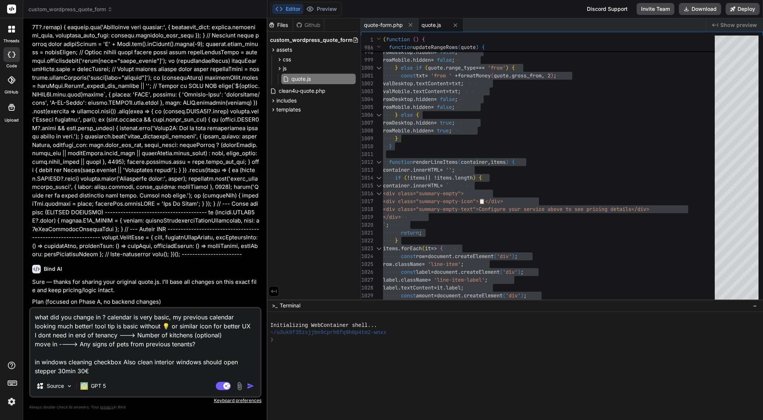
click at [58, 372] on textarea "what did you change in ? calendar is very basic, my previous calendar looking m…" at bounding box center [145, 341] width 230 height 67
click at [101, 315] on textarea "what did you change in ? calendar is very basic, my previous calendar looking m…" at bounding box center [145, 341] width 230 height 67
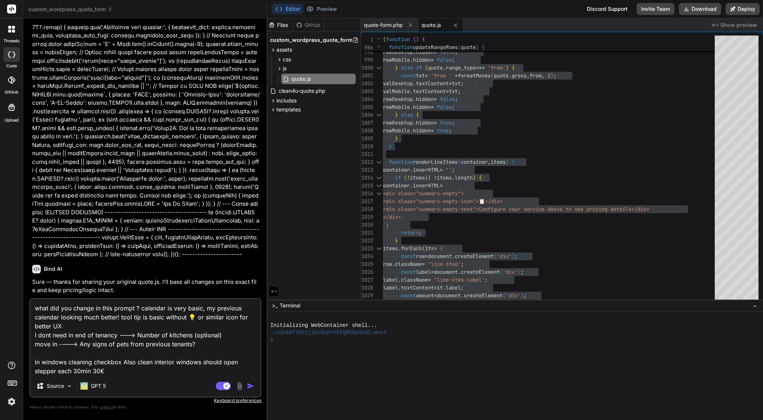
click at [121, 320] on textarea "what did you change in this prompt ? calendar is very basic, my previous calend…" at bounding box center [145, 337] width 230 height 76
click at [74, 334] on textarea "what did you change in this prompt ? calendar is very basic, my previous calend…" at bounding box center [145, 337] width 230 height 76
click at [35, 344] on textarea "what did you change in this prompt ? calendar is very basic, my previous calend…" at bounding box center [145, 337] width 230 height 76
click at [228, 350] on textarea "what did you change in this prompt ? calendar is very basic, my previous calend…" at bounding box center [145, 337] width 230 height 76
click at [230, 343] on textarea "what did you change in this prompt ? calendar is very basic, my previous calend…" at bounding box center [145, 337] width 230 height 76
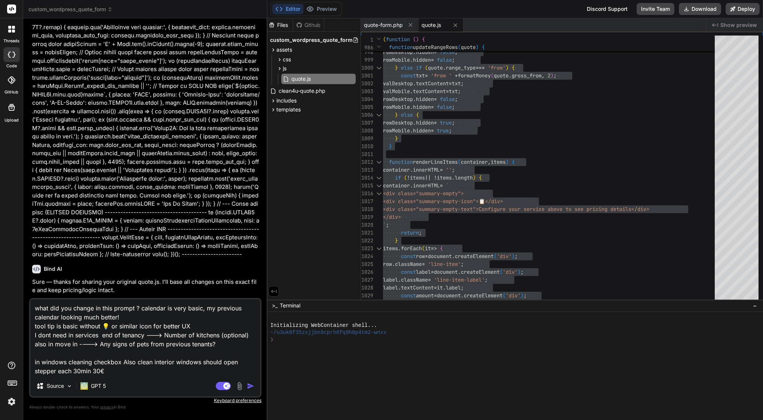
click at [47, 345] on textarea "what did you change in this prompt ? calendar is very basic, my previous calend…" at bounding box center [145, 337] width 230 height 76
click at [123, 363] on textarea "what did you change in this prompt ? calendar is very basic, my previous calend…" at bounding box center [145, 337] width 230 height 76
click at [119, 372] on textarea "what did you change in this prompt ? calendar is very basic, my previous calend…" at bounding box center [145, 337] width 230 height 76
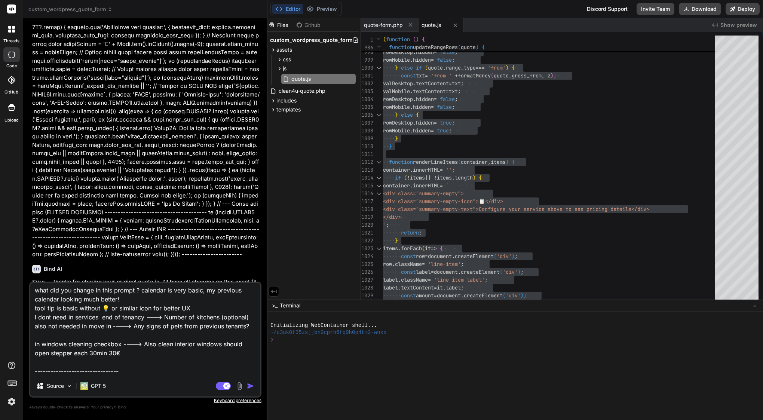
scroll to position [10, 0]
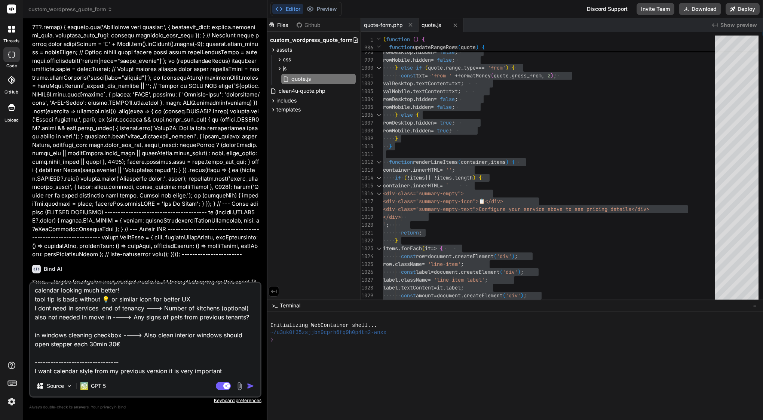
click at [247, 383] on img "button" at bounding box center [250, 385] width 7 height 7
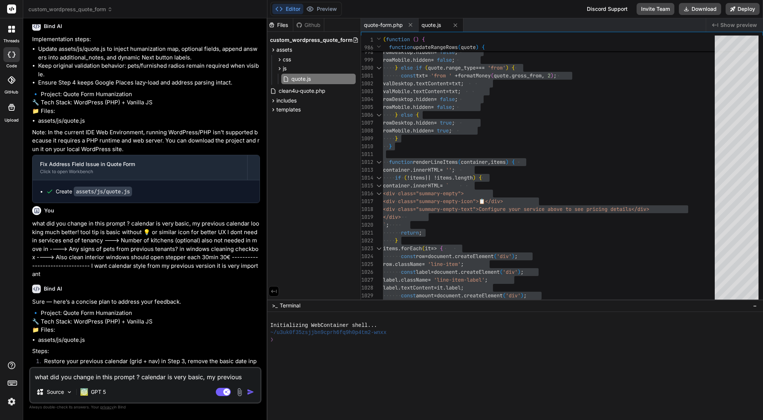
scroll to position [0, 0]
click at [151, 373] on textarea "what did you change in this prompt ? calendar is very basic, my previous calend…" at bounding box center [145, 374] width 230 height 13
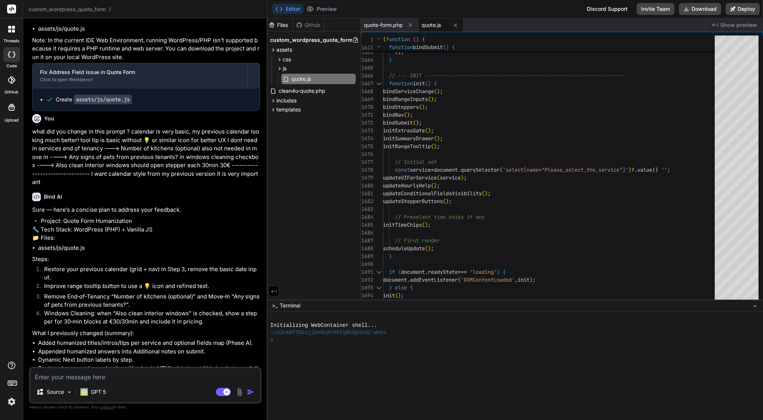
scroll to position [31, 0]
click at [504, 143] on div "initRangeTooltip ( ) ;" at bounding box center [551, 146] width 336 height 8
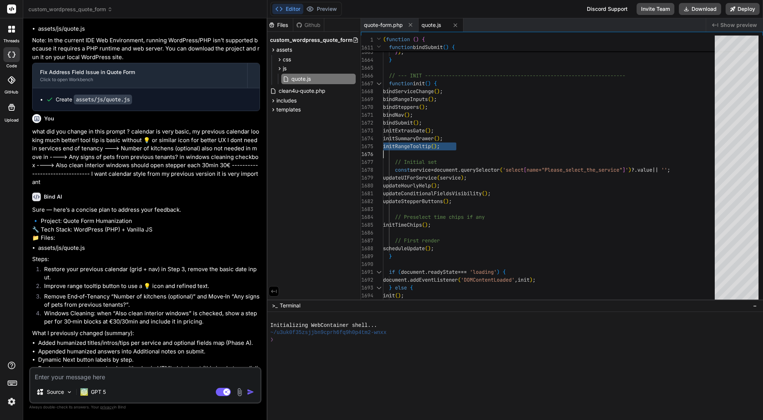
click at [504, 143] on div "initRangeTooltip ( ) ;" at bounding box center [551, 146] width 336 height 8
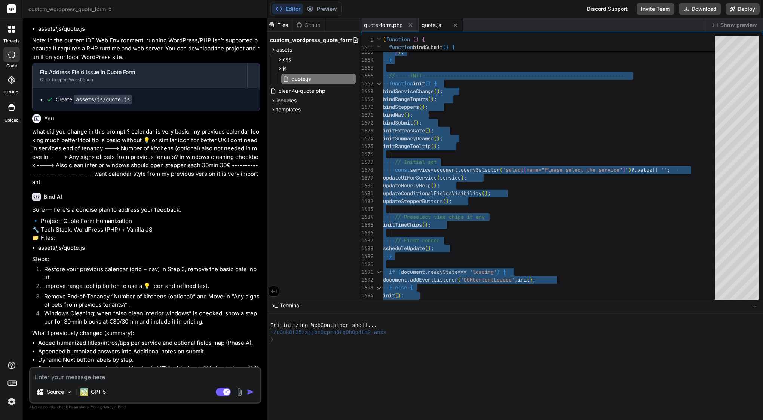
click at [504, 143] on div "initRangeTooltip ( ) ;" at bounding box center [551, 146] width 336 height 8
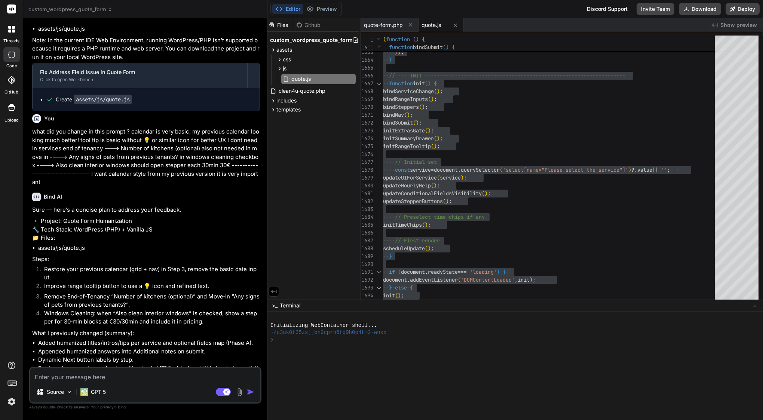
click at [110, 377] on textarea at bounding box center [145, 374] width 230 height 13
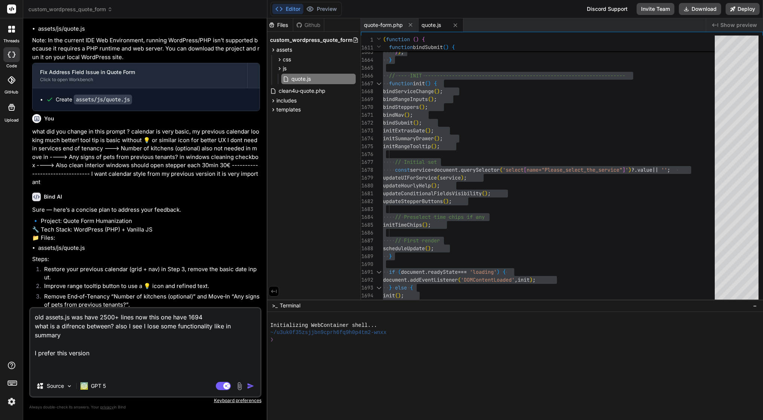
paste textarea "(function () { 'use strict'; // --- CONDITIONAL FIELD HELPERS (MINIMAL ADDITION…"
